Goal: Information Seeking & Learning: Learn about a topic

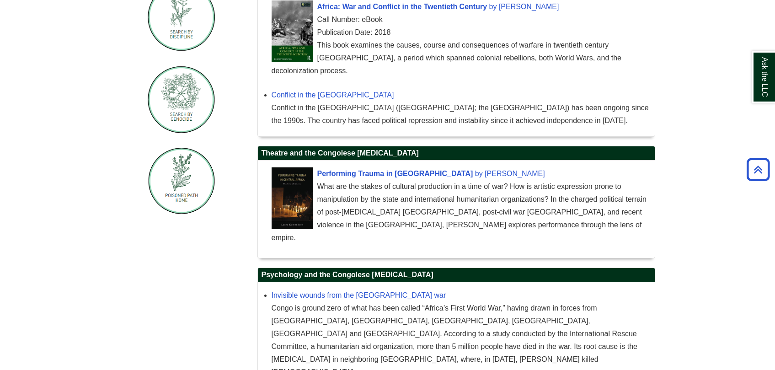
scroll to position [346, 0]
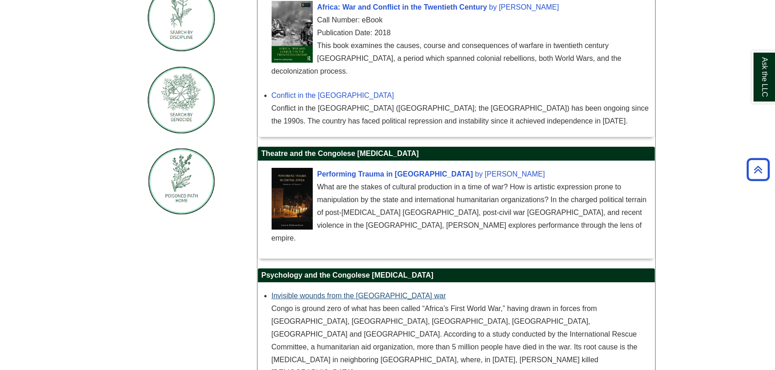
click at [373, 292] on link "Invisible wounds from the Congo war" at bounding box center [359, 296] width 175 height 8
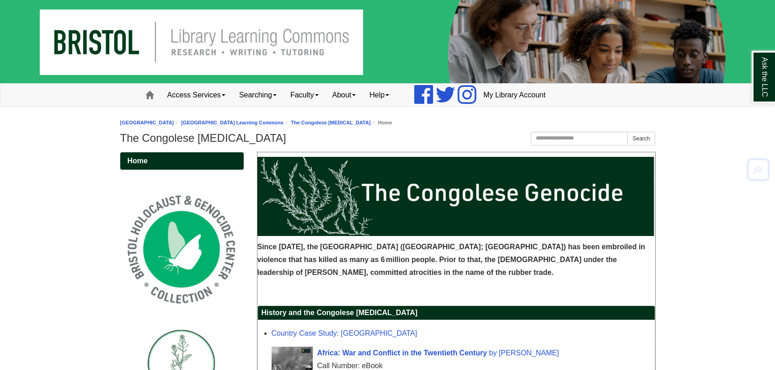
scroll to position [0, 0]
click at [264, 130] on div "Bristol Community College Bristol Community College Library Learning Commons Th…" at bounding box center [387, 132] width 535 height 32
click at [256, 135] on h1 "The Congolese [MEDICAL_DATA]" at bounding box center [387, 138] width 535 height 13
click at [247, 138] on h1 "The Congolese [MEDICAL_DATA]" at bounding box center [387, 138] width 535 height 13
click at [544, 137] on input "Search this Guide" at bounding box center [579, 139] width 97 height 14
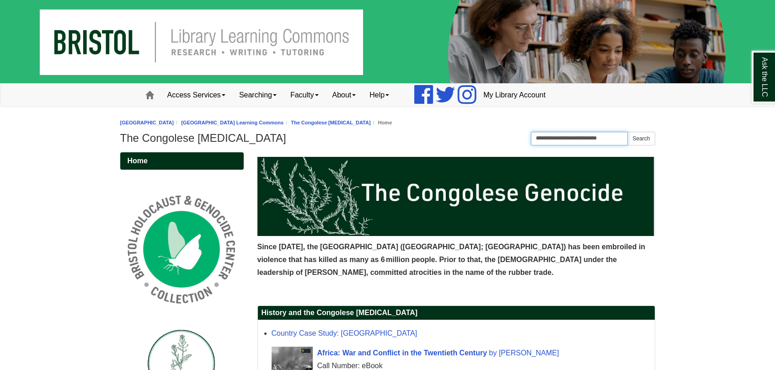
type input "**********"
click at [641, 138] on button "Search" at bounding box center [641, 139] width 27 height 14
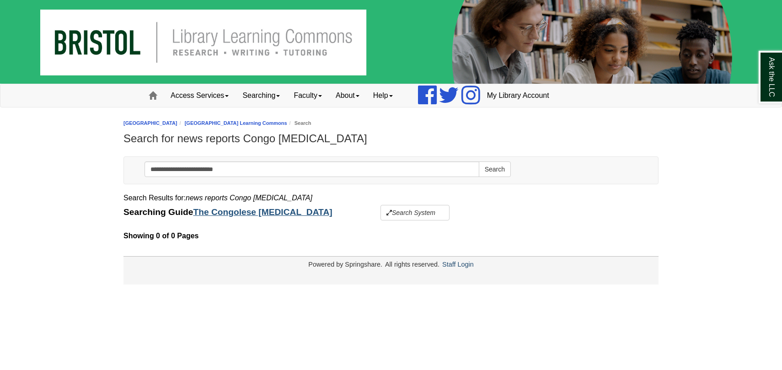
click at [279, 213] on link "The Congolese [MEDICAL_DATA]" at bounding box center [262, 212] width 139 height 10
